Goal: Transaction & Acquisition: Purchase product/service

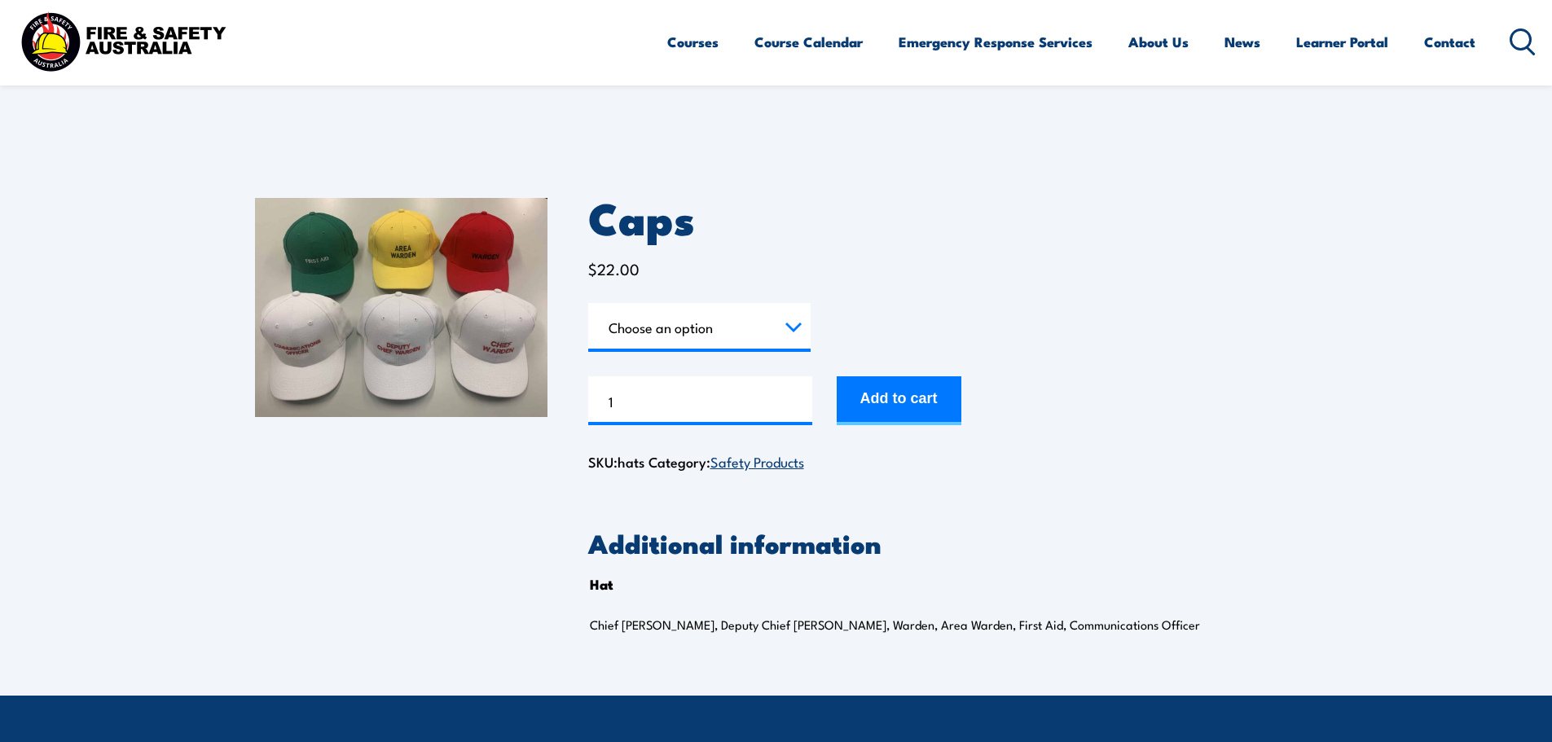
click at [790, 315] on select "Choose an option Chief [PERSON_NAME] Deputy Chief Warden Warden Area Warden Fir…" at bounding box center [699, 327] width 222 height 49
click at [588, 303] on select "Choose an option Chief [PERSON_NAME] Deputy Chief Warden Warden Area Warden Fir…" at bounding box center [699, 327] width 222 height 49
select select "First Aid"
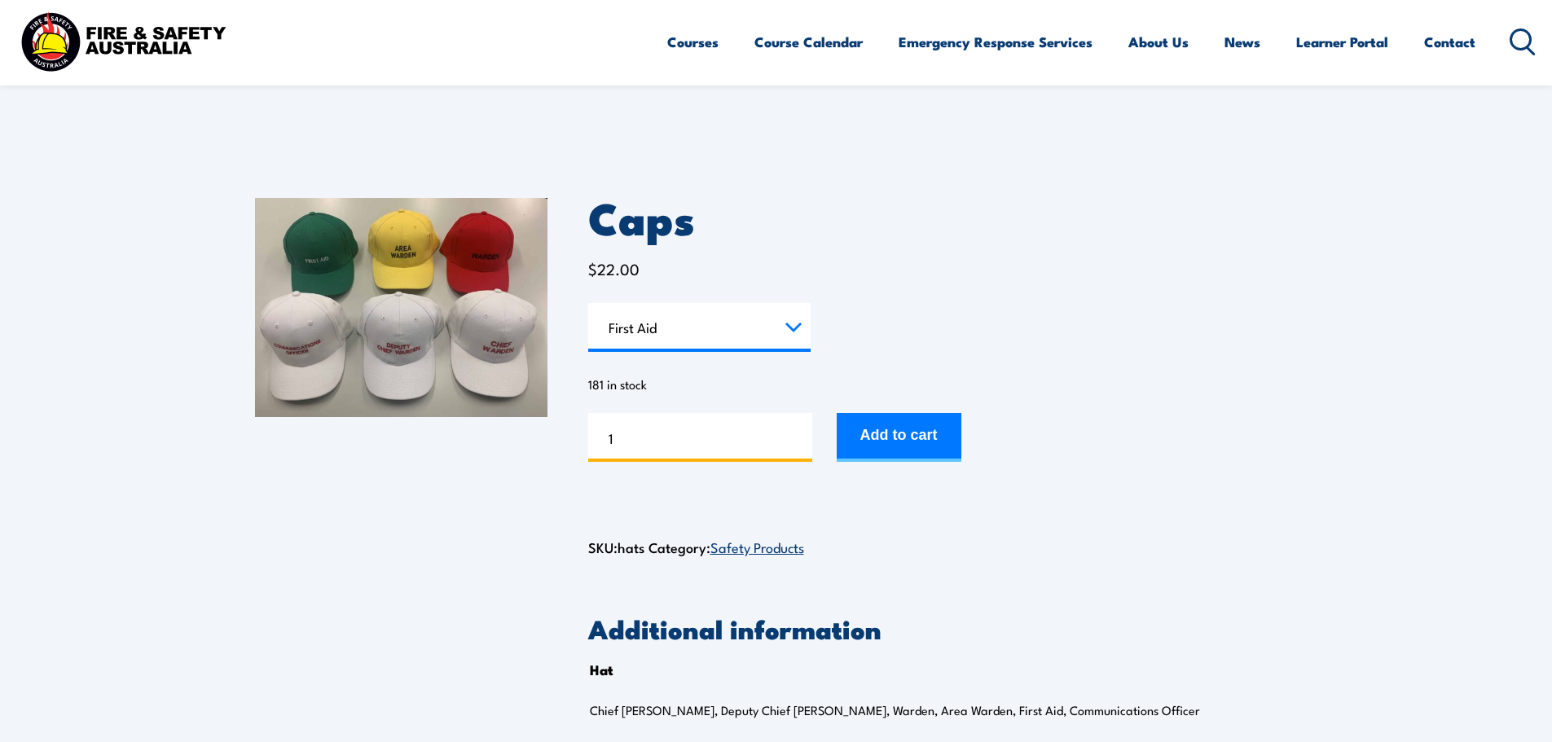
click at [796, 426] on input "1" at bounding box center [700, 437] width 224 height 49
click at [796, 427] on input "2" at bounding box center [700, 437] width 224 height 49
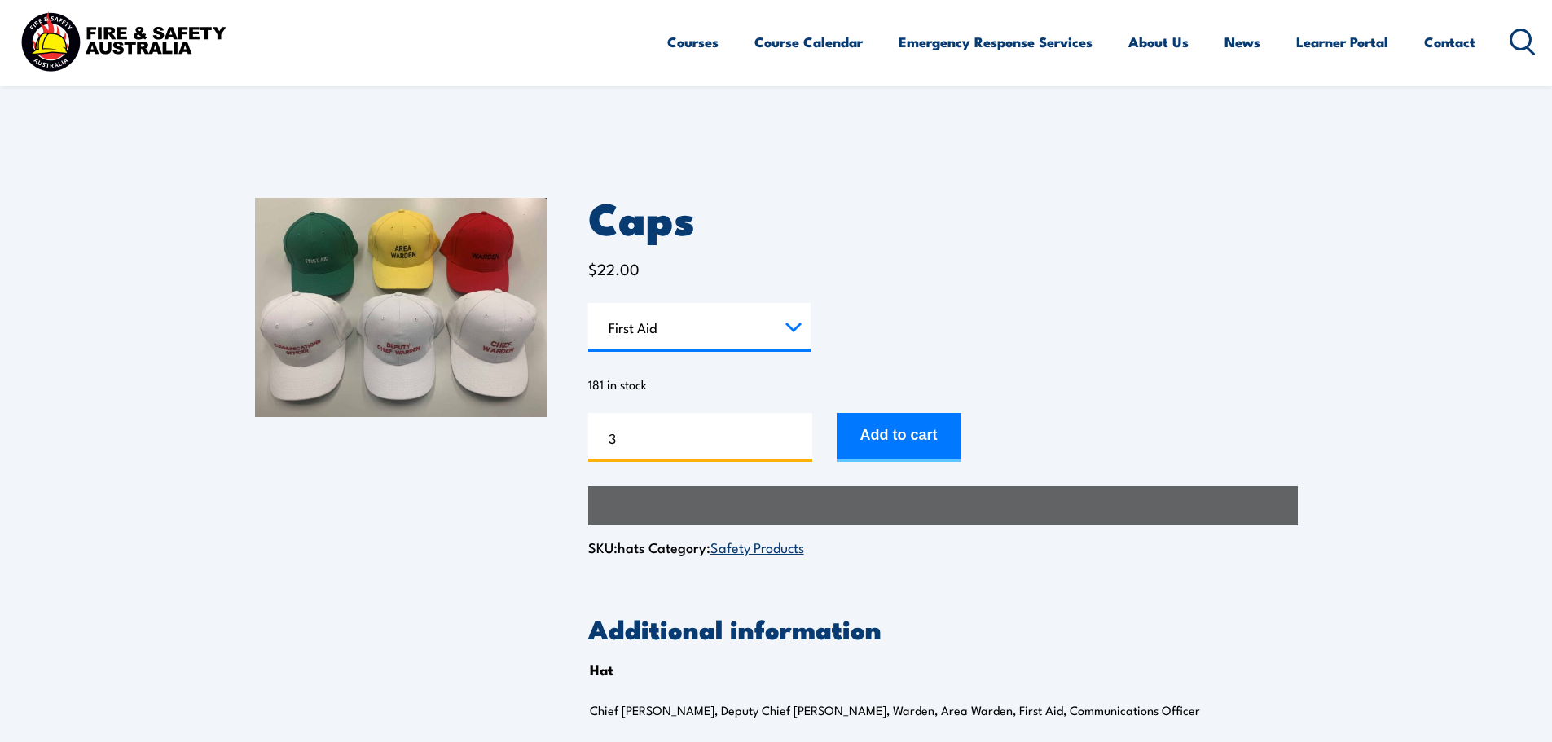
type input "3"
click at [798, 432] on input "3" at bounding box center [700, 437] width 224 height 49
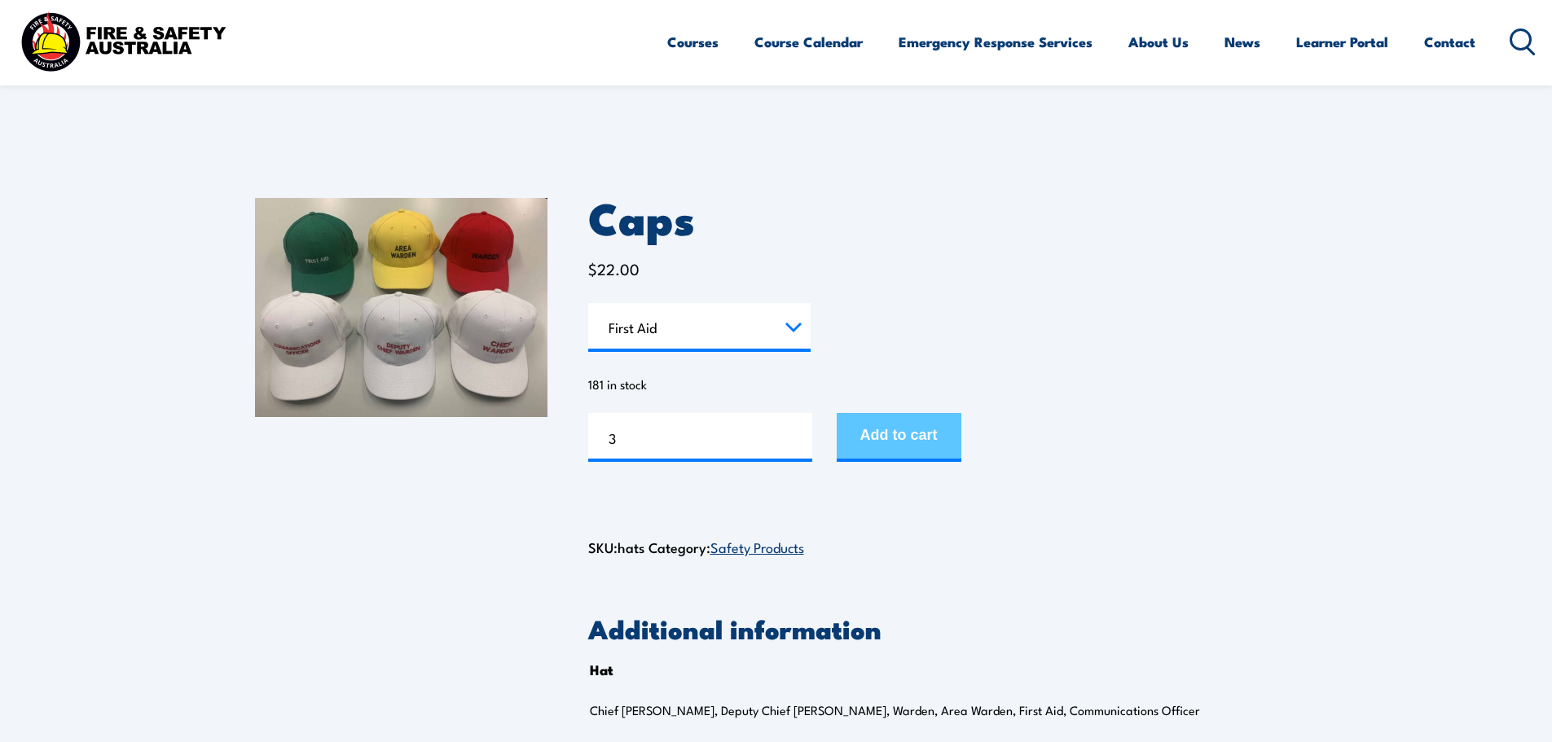
click at [919, 430] on button "Add to cart" at bounding box center [899, 437] width 125 height 49
